Goal: Check status: Check status

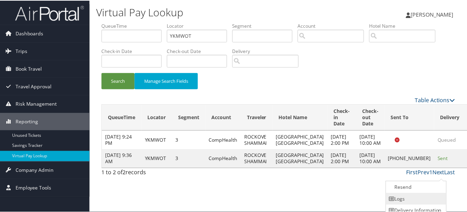
scroll to position [17, 0]
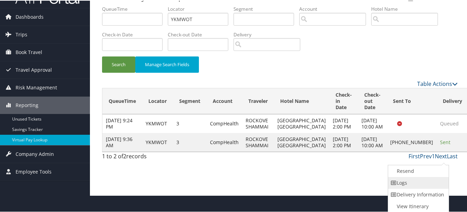
click at [422, 184] on link "Logs" at bounding box center [417, 182] width 59 height 12
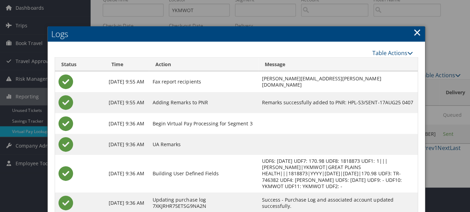
scroll to position [0, 0]
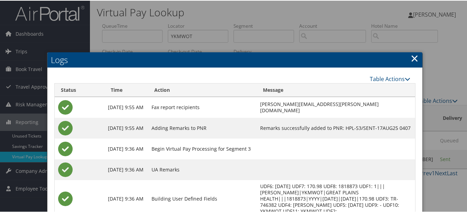
click at [411, 59] on link "×" at bounding box center [415, 58] width 8 height 14
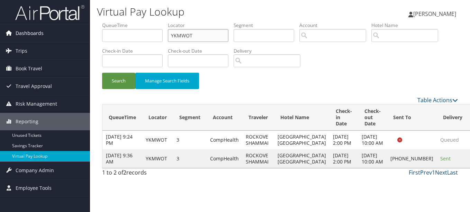
drag, startPoint x: 203, startPoint y: 36, endPoint x: 82, endPoint y: 36, distance: 121.1
click at [82, 36] on div "Dashboards AirPortal 360™ (Manager) My Travel Dashboard Trips Airtinerary® Look…" at bounding box center [235, 106] width 470 height 212
paste input "DMPHT"
click at [102, 73] on button "Search" at bounding box center [118, 81] width 33 height 16
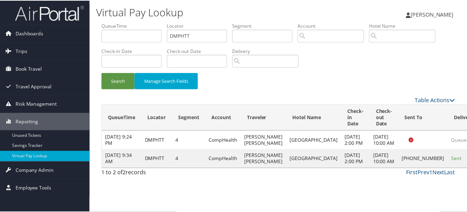
scroll to position [11, 0]
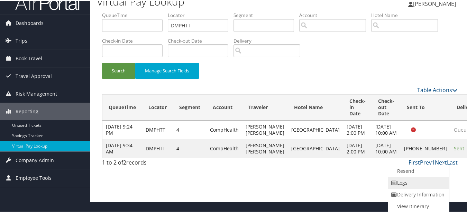
click at [418, 176] on link "Logs" at bounding box center [417, 182] width 59 height 12
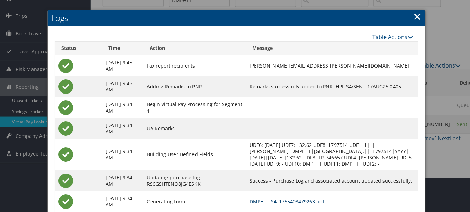
scroll to position [0, 0]
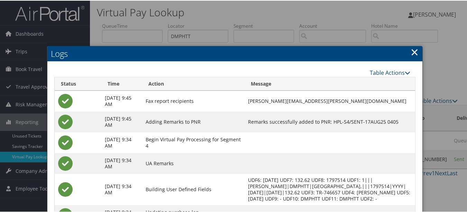
click at [415, 50] on link "×" at bounding box center [415, 51] width 8 height 14
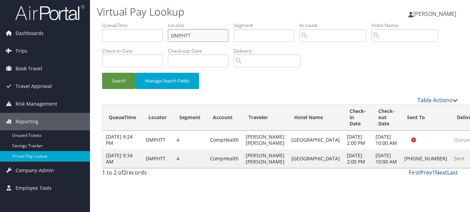
drag, startPoint x: 216, startPoint y: 38, endPoint x: 92, endPoint y: 38, distance: 124.5
click at [92, 38] on div "Virtual Pay Lookup [PERSON_NAME] [PERSON_NAME] My Settings Travel Agency Contac…" at bounding box center [280, 106] width 380 height 212
paste input "QQRKMY"
click at [102, 73] on button "Search" at bounding box center [118, 81] width 33 height 16
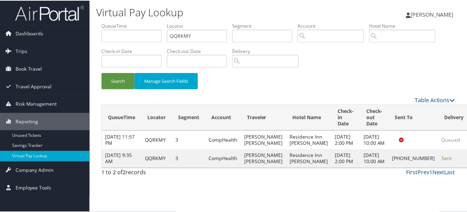
scroll to position [17, 0]
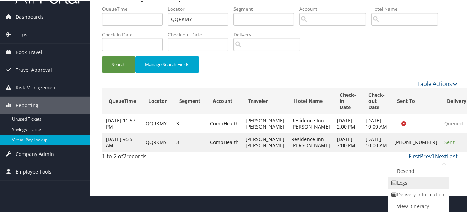
click at [412, 185] on link "Logs" at bounding box center [417, 182] width 59 height 12
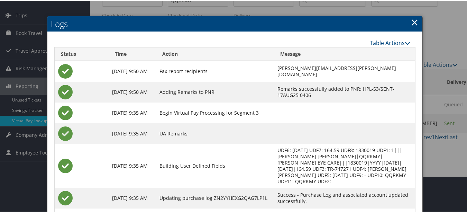
scroll to position [0, 0]
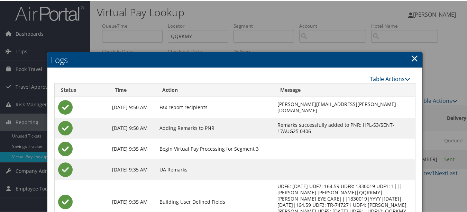
drag, startPoint x: 413, startPoint y: 58, endPoint x: 298, endPoint y: 72, distance: 116.8
click at [413, 57] on link "×" at bounding box center [415, 58] width 8 height 14
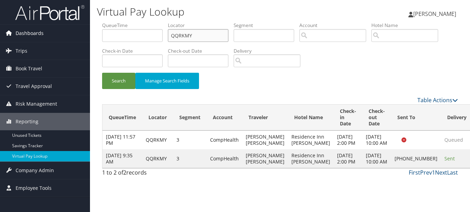
drag, startPoint x: 210, startPoint y: 33, endPoint x: 42, endPoint y: 31, distance: 168.8
click at [42, 31] on div "Dashboards AirPortal 360™ (Manager) My Travel Dashboard Trips Airtinerary® Look…" at bounding box center [235, 106] width 470 height 212
paste input "ONUBAK"
click at [102, 73] on button "Search" at bounding box center [118, 81] width 33 height 16
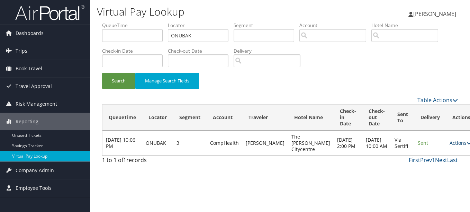
click at [449, 144] on link "Actions" at bounding box center [460, 142] width 22 height 7
click at [431, 163] on link "Logs" at bounding box center [429, 165] width 44 height 12
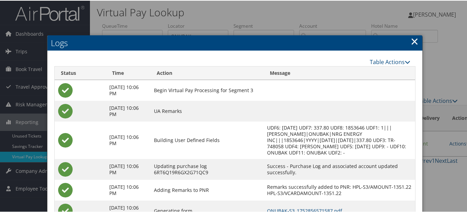
click at [411, 41] on link "×" at bounding box center [415, 41] width 8 height 14
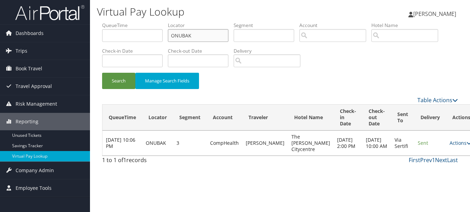
drag, startPoint x: 214, startPoint y: 34, endPoint x: 42, endPoint y: 21, distance: 172.7
click at [42, 21] on div "Dashboards AirPortal 360™ (Manager) My Travel Dashboard Trips Airtinerary® Look…" at bounding box center [235, 106] width 470 height 212
paste input "NVRPNM"
click at [102, 73] on button "Search" at bounding box center [118, 81] width 33 height 16
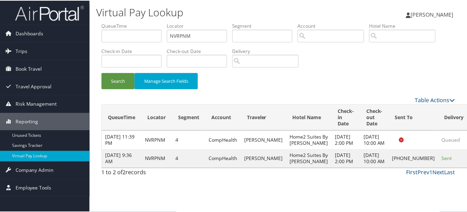
scroll to position [17, 0]
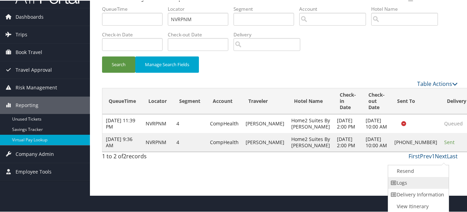
click at [412, 185] on link "Logs" at bounding box center [417, 182] width 59 height 12
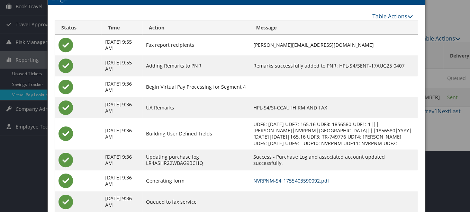
scroll to position [0, 0]
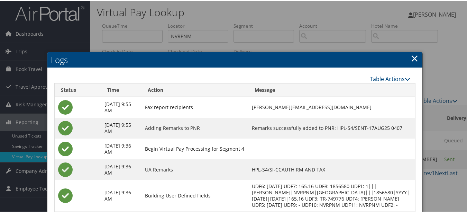
click at [415, 63] on link "×" at bounding box center [415, 58] width 8 height 14
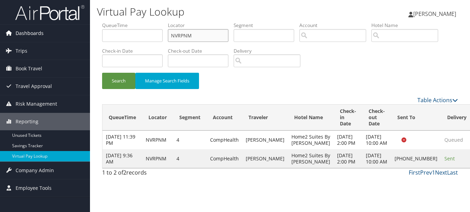
drag, startPoint x: 207, startPoint y: 33, endPoint x: 46, endPoint y: 39, distance: 161.0
click at [46, 39] on div "Dashboards AirPortal 360™ (Manager) My Travel Dashboard Trips Airtinerary® Look…" at bounding box center [235, 106] width 470 height 212
paste input "CMQPFB"
click at [102, 73] on button "Search" at bounding box center [118, 81] width 33 height 16
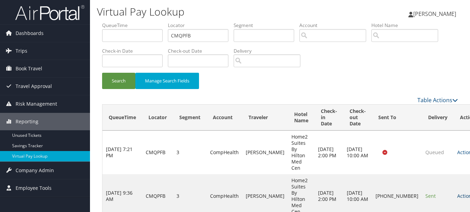
click at [469, 193] on icon at bounding box center [476, 195] width 5 height 5
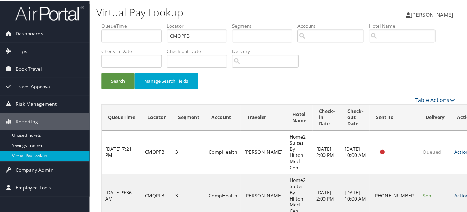
scroll to position [17, 0]
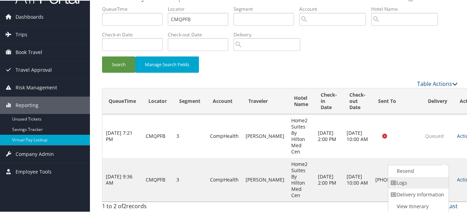
click at [398, 182] on link "Logs" at bounding box center [417, 182] width 59 height 12
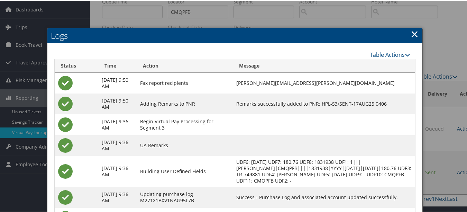
scroll to position [0, 0]
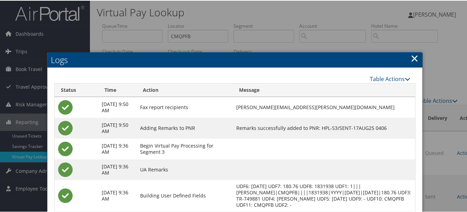
click at [413, 59] on link "×" at bounding box center [415, 58] width 8 height 14
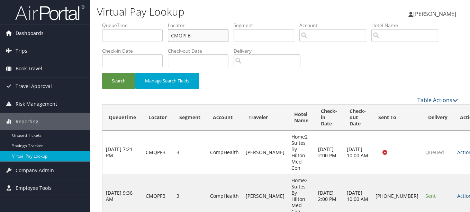
drag, startPoint x: 200, startPoint y: 37, endPoint x: 80, endPoint y: 34, distance: 119.8
click at [80, 34] on div "Dashboards AirPortal 360™ (Manager) My Travel Dashboard Trips Airtinerary® Look…" at bounding box center [235, 115] width 470 height 230
paste input "UIHTSX"
type input "UIHTSX"
click at [102, 73] on button "Search" at bounding box center [118, 81] width 33 height 16
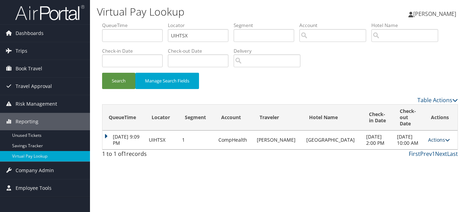
click at [430, 136] on link "Actions" at bounding box center [439, 139] width 22 height 7
click at [409, 158] on icon at bounding box center [406, 158] width 6 height 5
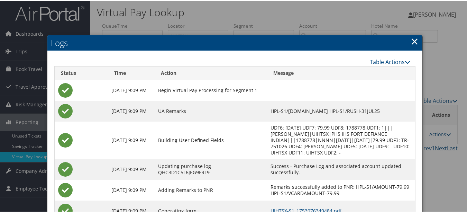
click at [407, 39] on h2 "Logs" at bounding box center [234, 42] width 375 height 15
click at [414, 42] on link "×" at bounding box center [415, 41] width 8 height 14
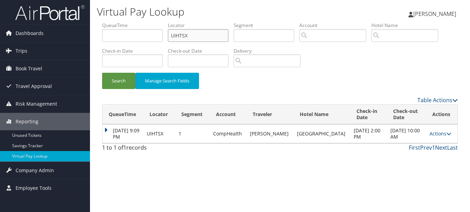
drag, startPoint x: 203, startPoint y: 32, endPoint x: 102, endPoint y: 32, distance: 101.0
click at [102, 22] on ul "QueueTime Locator UIHTSX Segment Account Traveler Hotel Name Check-in Date Chec…" at bounding box center [280, 22] width 356 height 0
click at [102, 73] on button "Search" at bounding box center [118, 81] width 33 height 16
click at [430, 134] on link "Actions" at bounding box center [440, 133] width 22 height 7
click at [413, 161] on link "View Itinerary" at bounding box center [425, 167] width 44 height 12
